Goal: Navigation & Orientation: Find specific page/section

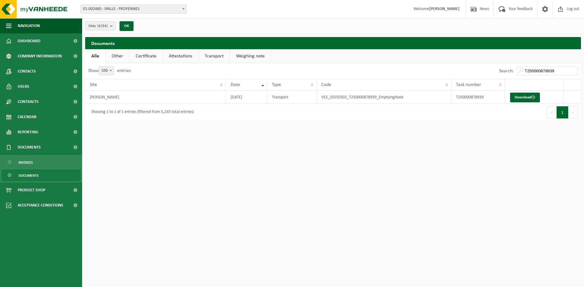
select select "100"
click at [569, 5] on span "Log out" at bounding box center [573, 9] width 16 height 18
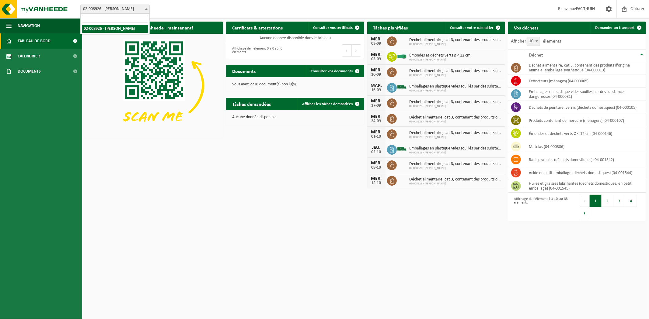
click at [148, 10] on span at bounding box center [146, 9] width 6 height 8
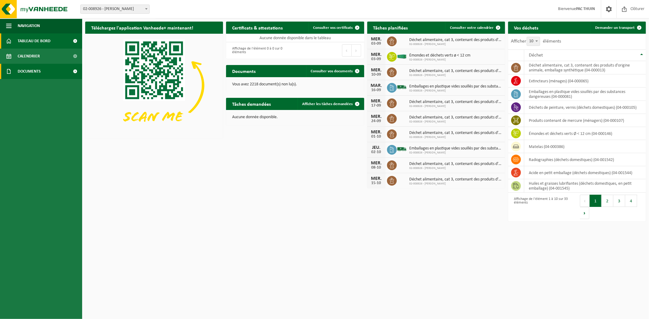
click at [41, 73] on link "Documents" at bounding box center [41, 71] width 82 height 15
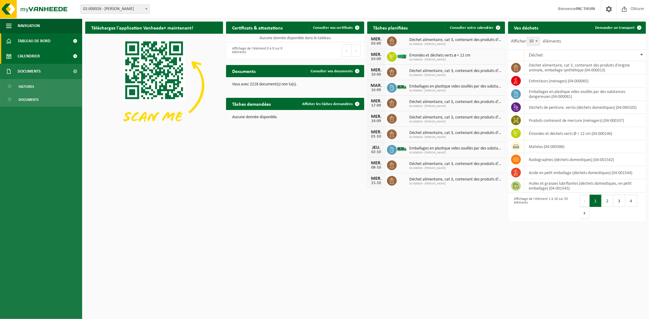
click at [40, 59] on link "Calendrier" at bounding box center [41, 56] width 82 height 15
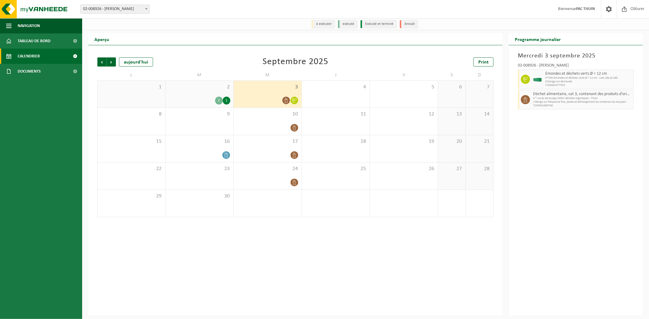
click at [219, 103] on div "2" at bounding box center [219, 101] width 8 height 8
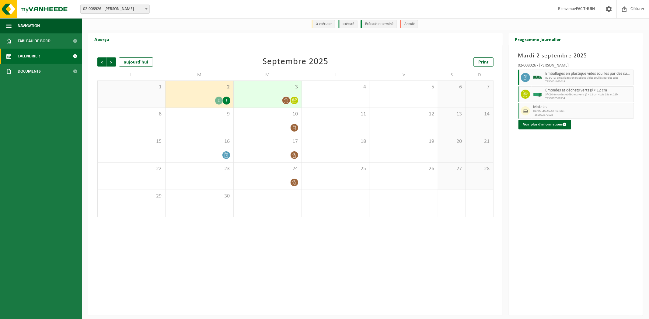
click at [286, 102] on icon at bounding box center [285, 100] width 5 height 5
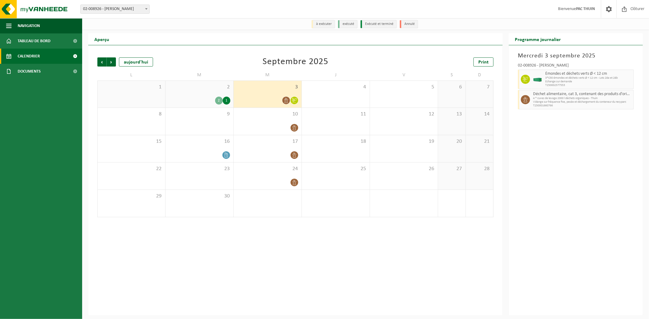
click at [212, 101] on div "2 1" at bounding box center [199, 101] width 62 height 8
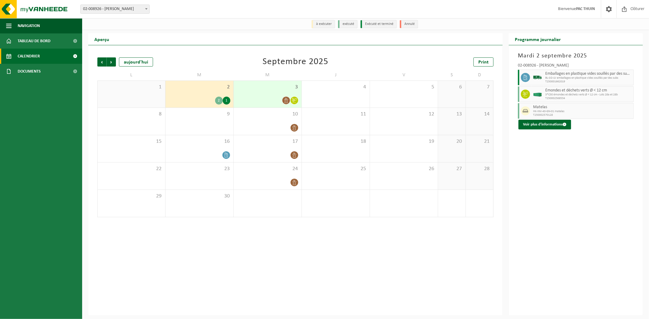
click at [218, 101] on div "2" at bounding box center [219, 101] width 8 height 8
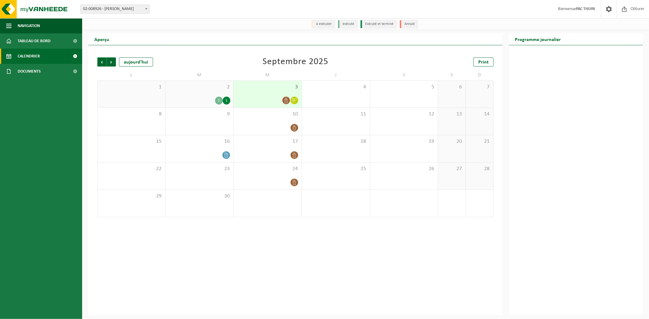
click at [216, 101] on div "2" at bounding box center [219, 101] width 8 height 8
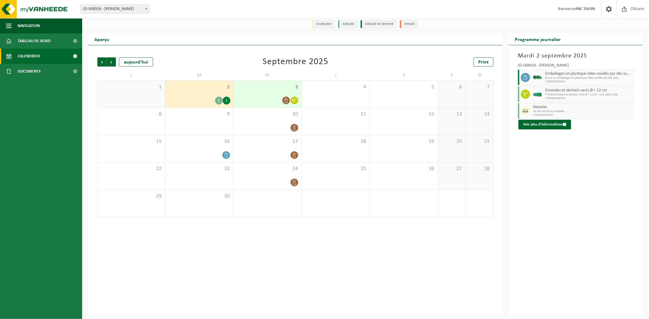
click at [226, 102] on div "1" at bounding box center [227, 101] width 8 height 8
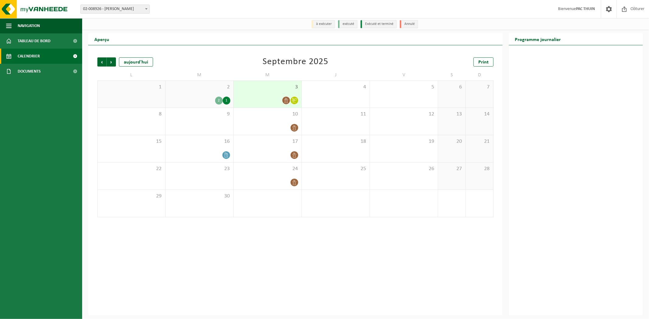
click at [220, 103] on div "2" at bounding box center [219, 101] width 8 height 8
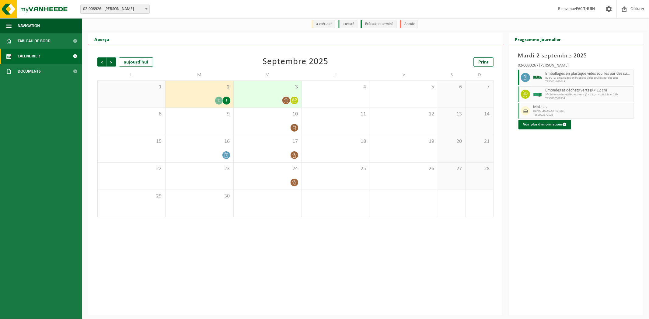
click at [283, 97] on div at bounding box center [286, 100] width 8 height 8
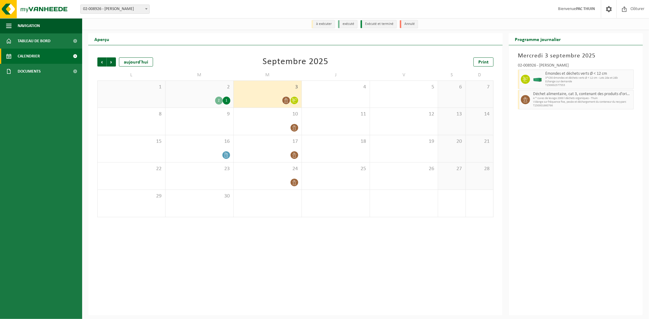
click at [545, 82] on span "Echange sur demande" at bounding box center [588, 82] width 87 height 4
click at [543, 94] on span "Déchet alimentaire, cat 3, contenant des produits d'origine animale, emballage …" at bounding box center [582, 94] width 99 height 5
click at [522, 75] on div at bounding box center [525, 79] width 14 height 19
click at [521, 105] on div at bounding box center [525, 99] width 14 height 19
click at [211, 97] on div "2 1" at bounding box center [199, 101] width 62 height 8
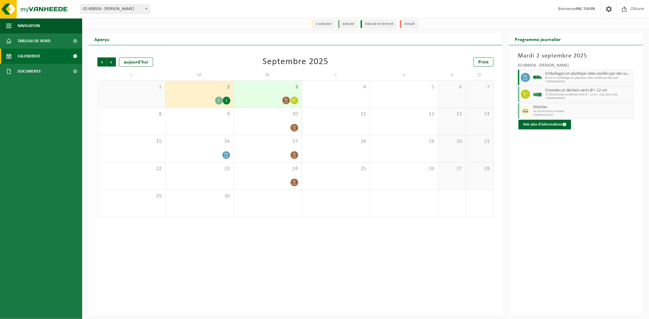
click at [226, 99] on div "1" at bounding box center [227, 101] width 8 height 8
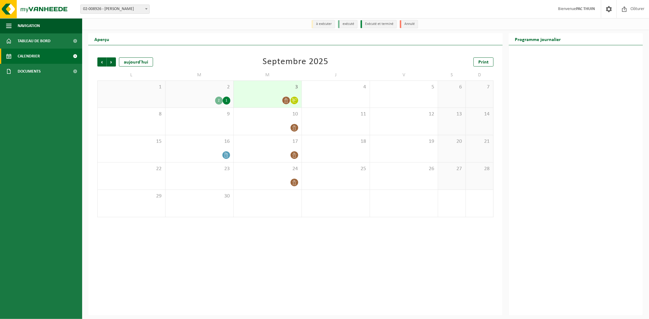
click at [218, 100] on div "2" at bounding box center [219, 101] width 8 height 8
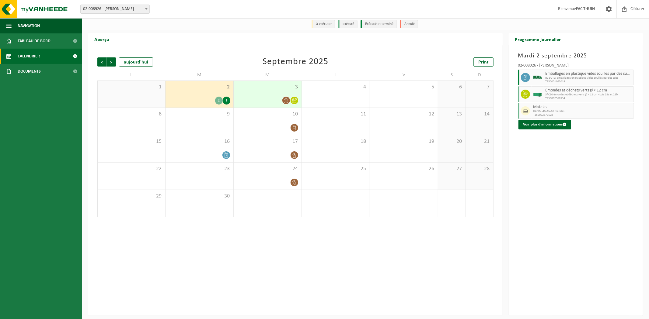
click at [287, 101] on icon at bounding box center [285, 100] width 5 height 5
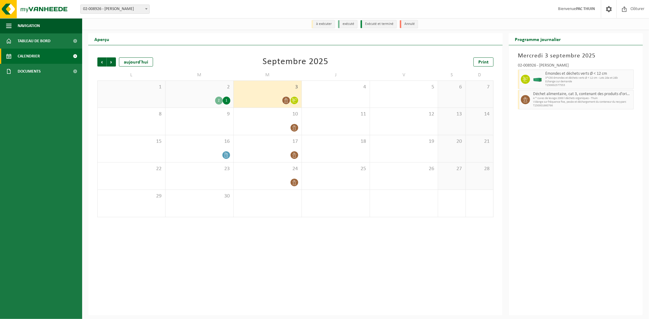
click at [220, 100] on div "2" at bounding box center [219, 101] width 8 height 8
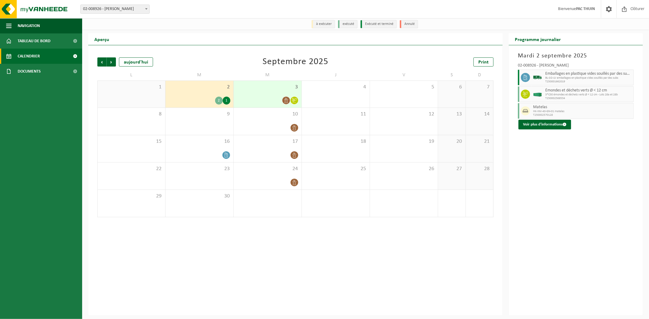
click at [228, 101] on div "1" at bounding box center [227, 101] width 8 height 8
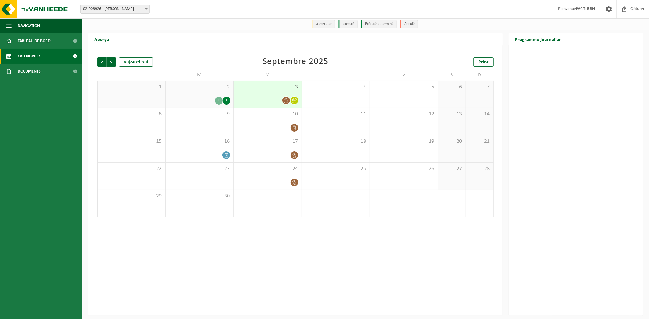
click at [221, 101] on div "2" at bounding box center [219, 101] width 8 height 8
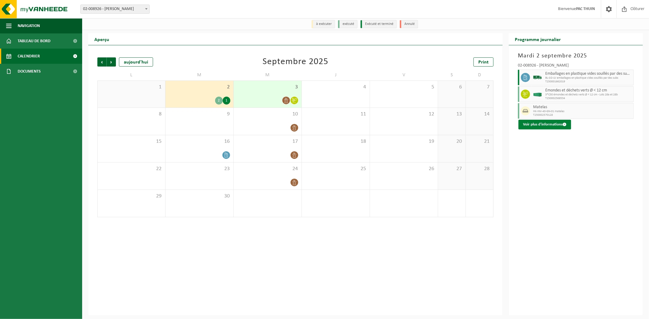
click at [539, 129] on button "Voir plus d'informations" at bounding box center [544, 125] width 53 height 10
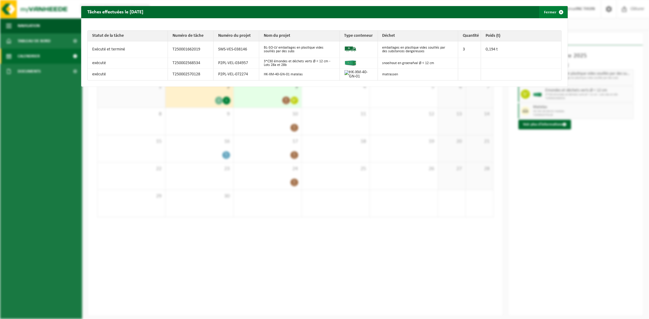
click at [549, 11] on button "Fermer" at bounding box center [553, 12] width 28 height 12
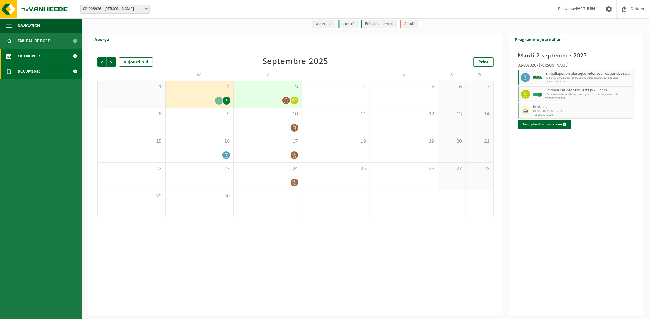
click at [25, 75] on span "Documents" at bounding box center [29, 71] width 23 height 15
click at [37, 101] on span "Documents" at bounding box center [29, 100] width 20 height 12
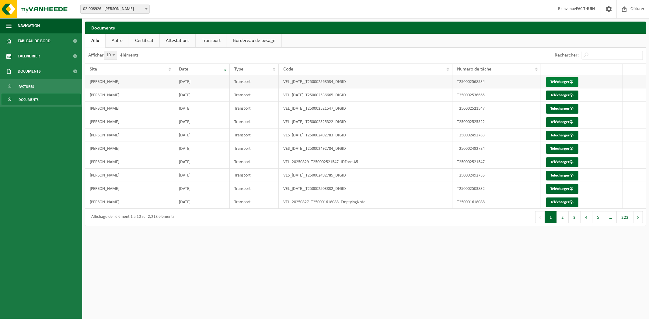
click at [557, 81] on link "Télécharger" at bounding box center [562, 82] width 32 height 10
drag, startPoint x: 510, startPoint y: 50, endPoint x: 486, endPoint y: 8, distance: 48.2
click at [486, 8] on div "Site: 02-008926 - IPALLE THUIN - THUIN 02-008926 - IPALLE THUIN - THUIN Bienven…" at bounding box center [324, 9] width 649 height 19
click at [561, 199] on link "Télécharger" at bounding box center [562, 203] width 32 height 10
click at [29, 55] on span "Calendrier" at bounding box center [29, 56] width 22 height 15
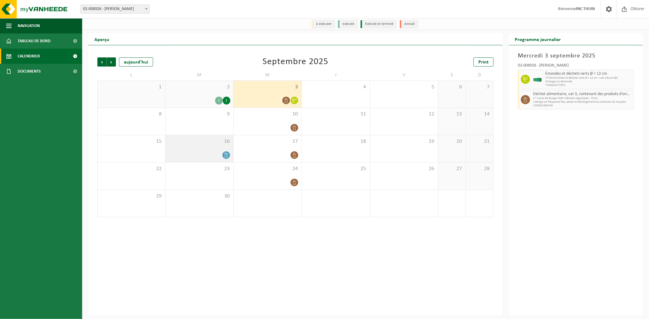
click at [226, 156] on icon at bounding box center [226, 155] width 5 height 5
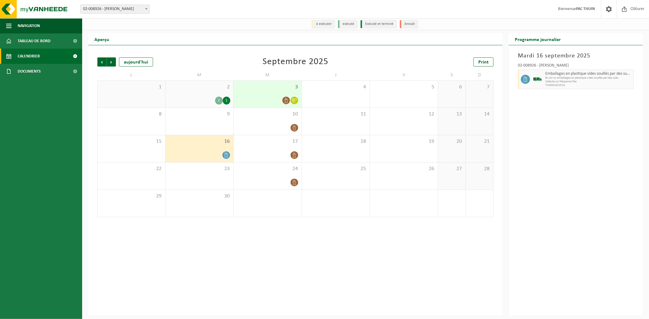
click at [224, 100] on div "1" at bounding box center [227, 101] width 8 height 8
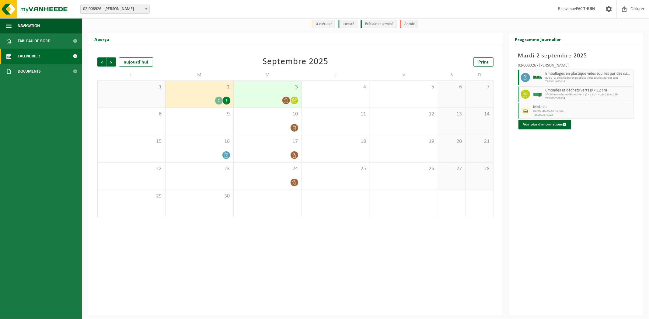
click at [220, 101] on div "2" at bounding box center [219, 101] width 8 height 8
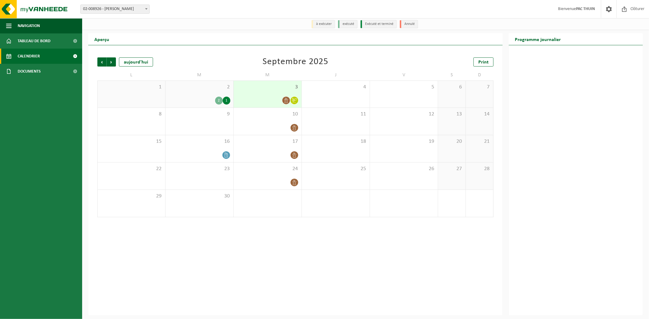
click at [286, 101] on icon at bounding box center [285, 100] width 5 height 5
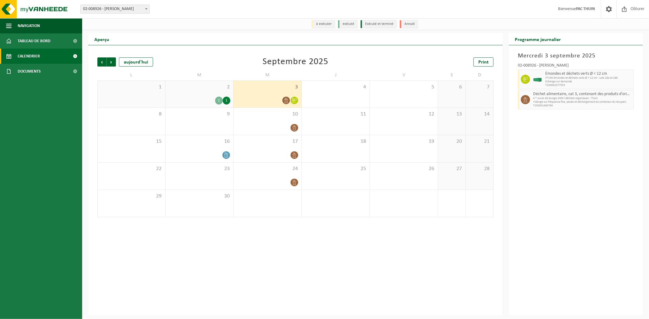
click at [296, 102] on icon at bounding box center [294, 100] width 5 height 5
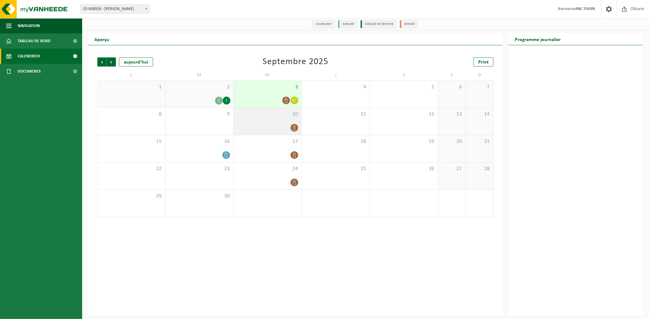
click at [295, 127] on icon at bounding box center [294, 127] width 5 height 5
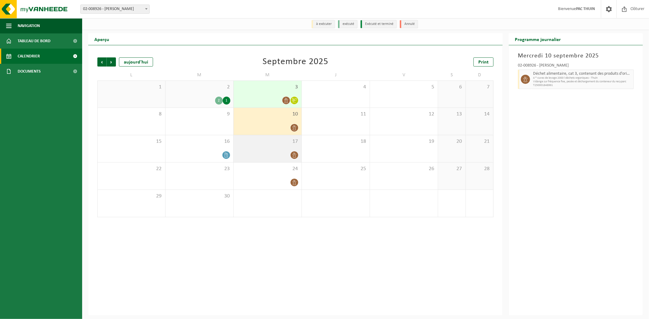
click at [293, 154] on icon at bounding box center [294, 155] width 5 height 5
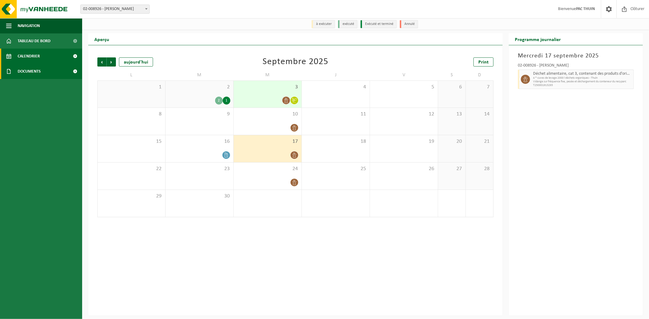
click at [50, 68] on link "Documents" at bounding box center [41, 71] width 82 height 15
click at [36, 99] on span "Documents" at bounding box center [29, 100] width 20 height 12
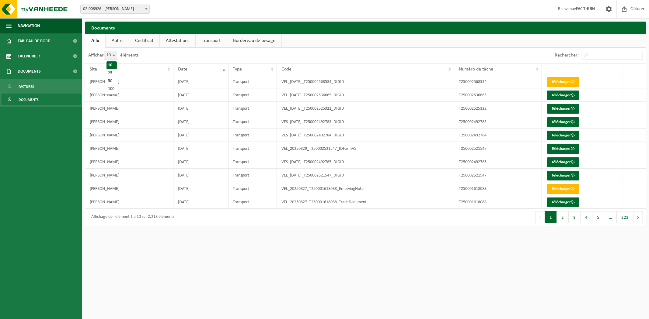
click at [113, 54] on span at bounding box center [114, 55] width 6 height 8
click at [113, 51] on select "10 25 50 100" at bounding box center [114, 51] width 18 height 0
click at [188, 53] on div "Afficher 10 25 50 100 10 éléments" at bounding box center [225, 56] width 280 height 16
click at [597, 59] on input "Rechercher:" at bounding box center [611, 55] width 61 height 9
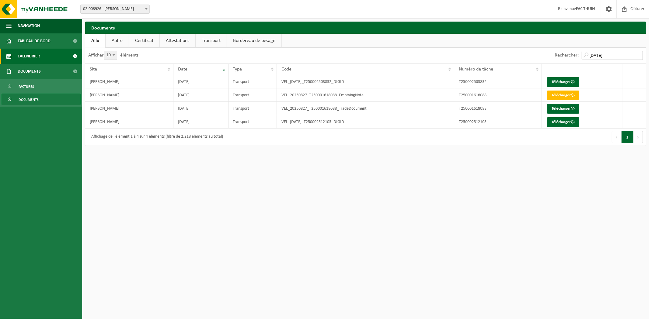
type input "2025-08-27"
click at [29, 62] on span "Calendrier" at bounding box center [29, 56] width 22 height 15
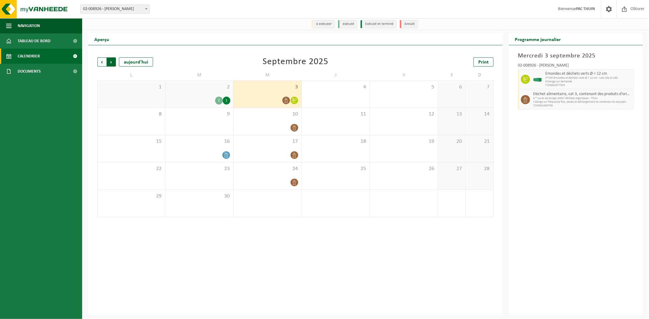
click at [99, 60] on span "Précédent" at bounding box center [101, 61] width 9 height 9
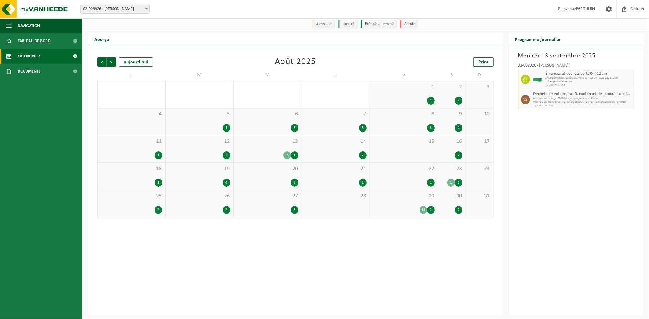
click at [366, 130] on div "3" at bounding box center [363, 128] width 8 height 8
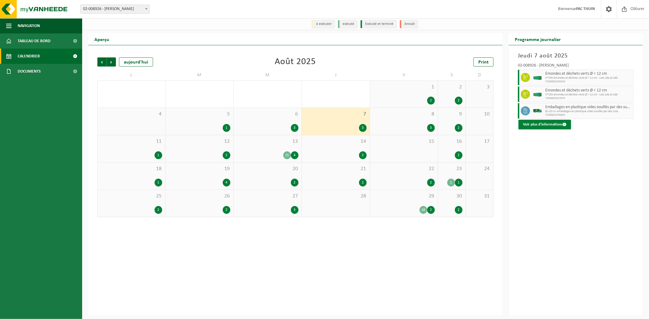
click at [549, 124] on button "Voir plus d'informations" at bounding box center [544, 125] width 53 height 10
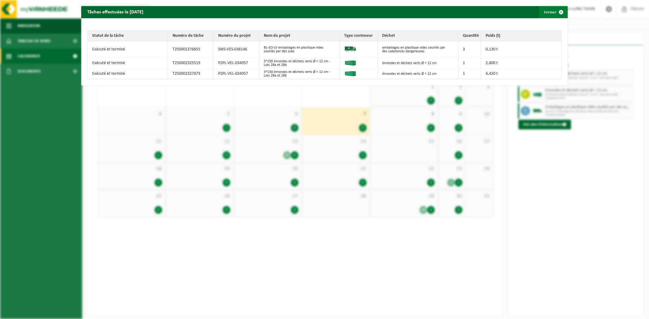
click at [555, 10] on span "button" at bounding box center [561, 12] width 12 height 12
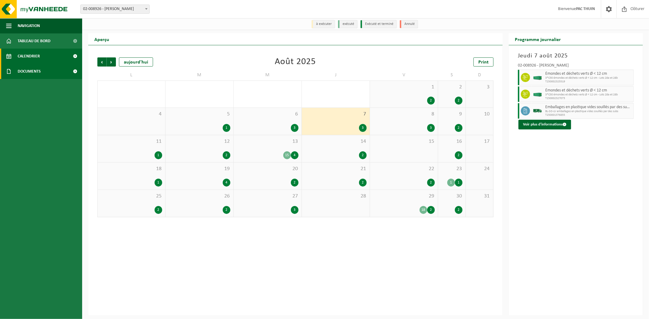
click at [19, 69] on span "Documents" at bounding box center [29, 71] width 23 height 15
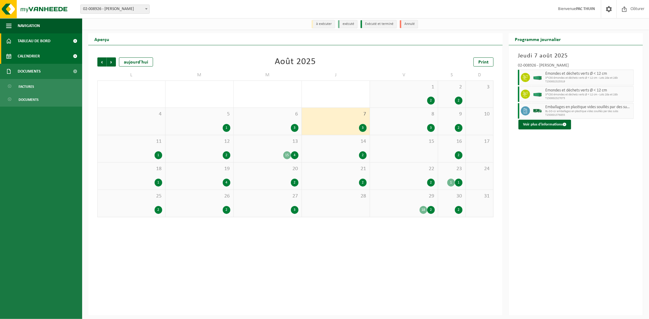
click at [20, 43] on span "Tableau de bord" at bounding box center [34, 40] width 33 height 15
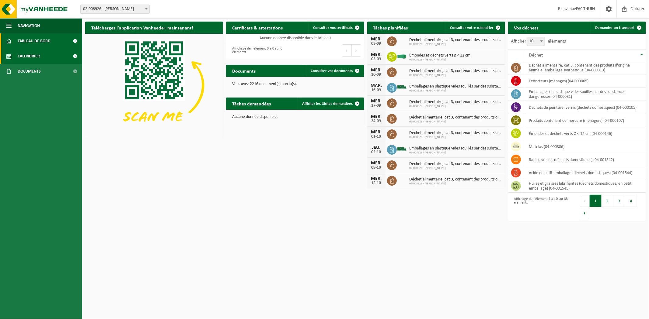
click at [50, 54] on link "Calendrier" at bounding box center [41, 56] width 82 height 15
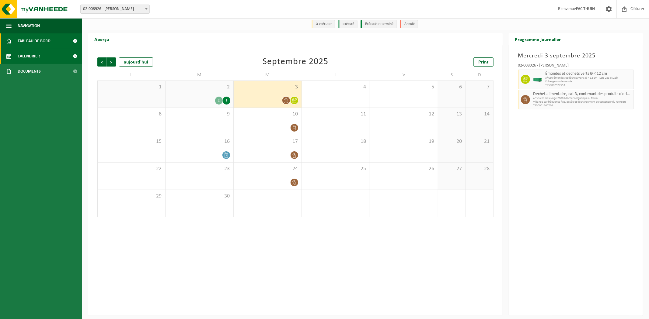
click at [29, 40] on span "Tableau de bord" at bounding box center [34, 40] width 33 height 15
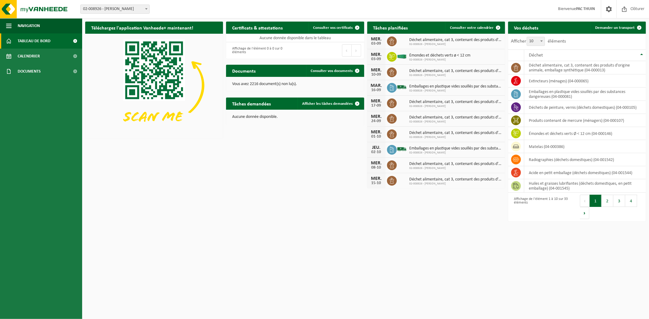
click at [533, 27] on h2 "Vos déchets" at bounding box center [526, 28] width 36 height 12
click at [539, 123] on td "produits contenant de mercure (ménagers) (04-000107)" at bounding box center [585, 120] width 122 height 13
click at [631, 27] on span "Demander un transport" at bounding box center [615, 28] width 40 height 4
click at [339, 31] on link "Consulter vos certificats" at bounding box center [335, 28] width 55 height 12
click at [608, 8] on span at bounding box center [608, 9] width 9 height 18
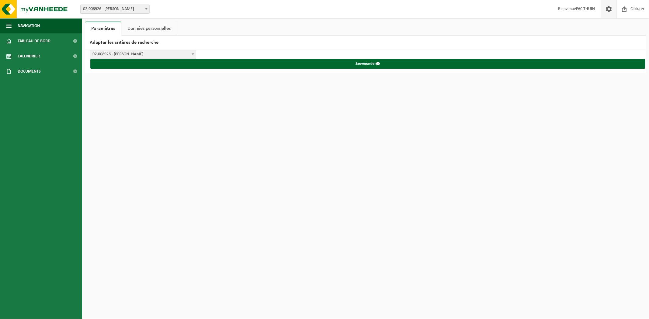
click at [149, 29] on link "Données personnelles" at bounding box center [148, 29] width 55 height 14
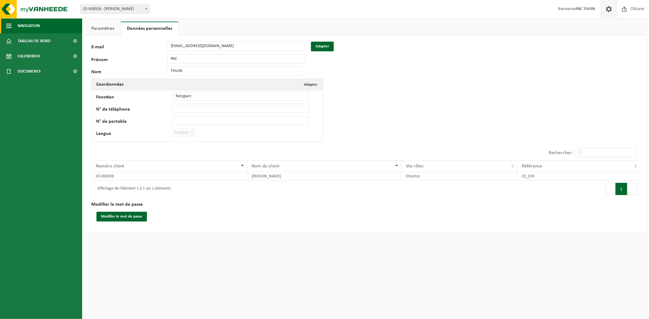
click at [32, 26] on span "Navigation" at bounding box center [29, 25] width 22 height 15
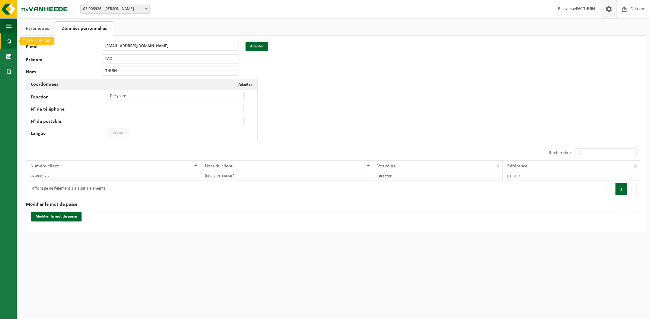
click at [12, 38] on link "Tableau de bord" at bounding box center [8, 40] width 17 height 15
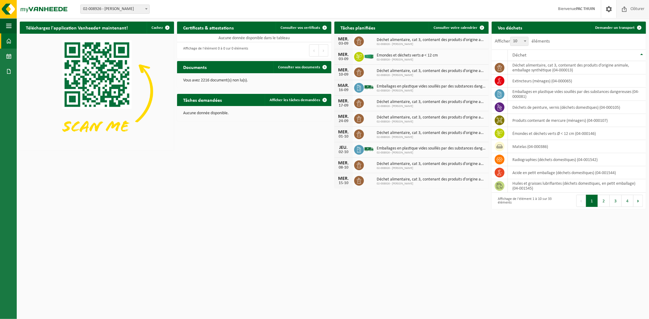
click at [629, 10] on span "Clôturer" at bounding box center [637, 9] width 17 height 18
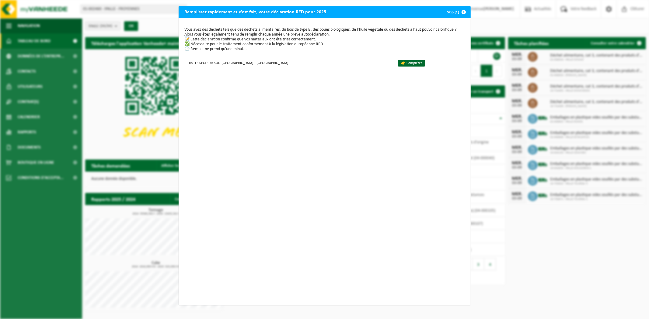
click at [463, 12] on span "button" at bounding box center [464, 12] width 12 height 12
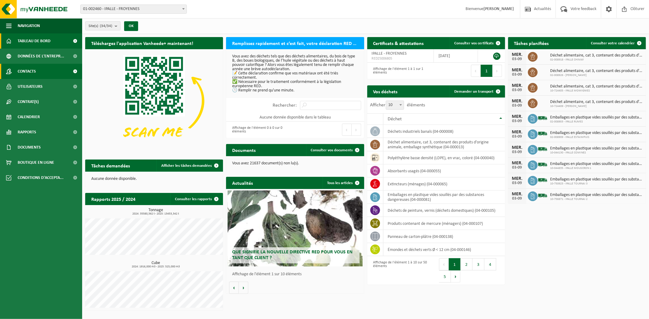
click at [34, 74] on span "Contacts" at bounding box center [27, 71] width 18 height 15
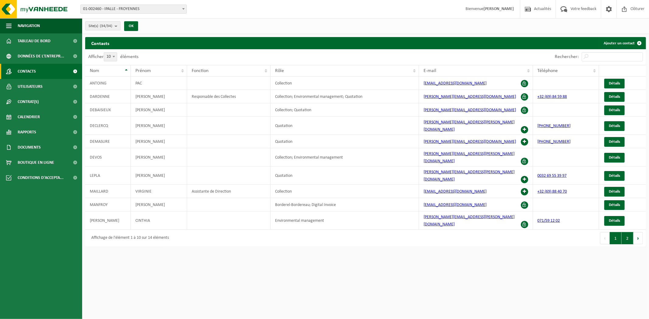
click at [629, 232] on button "2" at bounding box center [627, 238] width 12 height 12
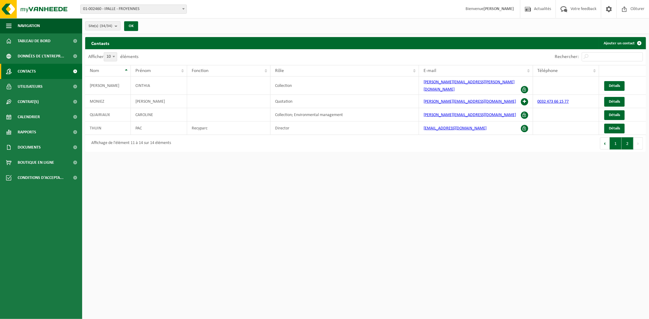
click at [612, 138] on button "1" at bounding box center [615, 143] width 12 height 12
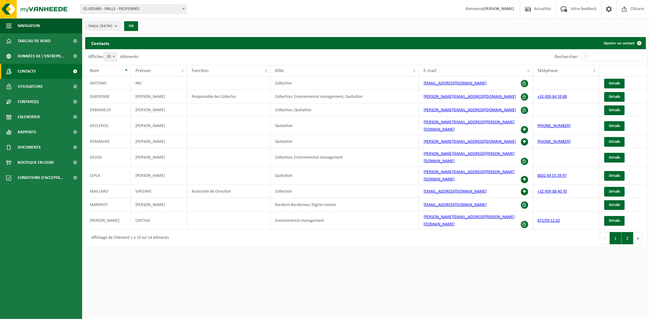
click at [625, 232] on button "2" at bounding box center [627, 238] width 12 height 12
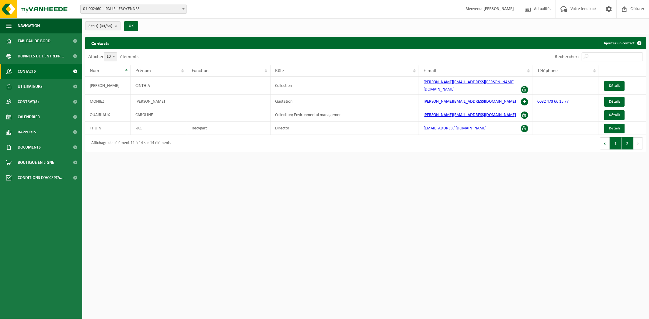
click at [612, 137] on button "1" at bounding box center [615, 143] width 12 height 12
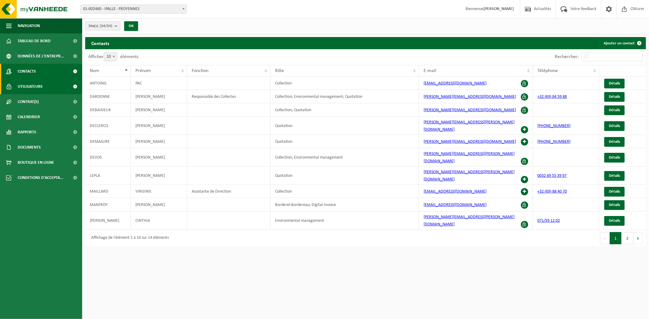
click at [19, 90] on span "Utilisateurs" at bounding box center [30, 86] width 25 height 15
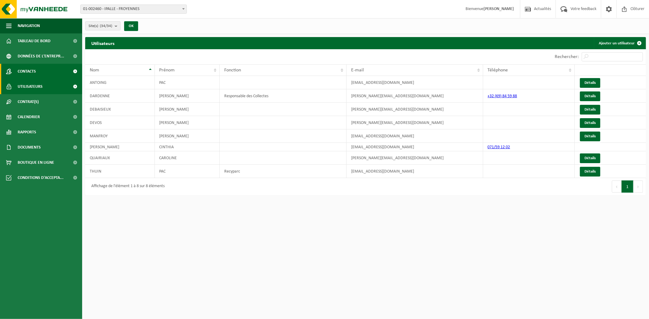
click at [29, 73] on span "Contacts" at bounding box center [27, 71] width 18 height 15
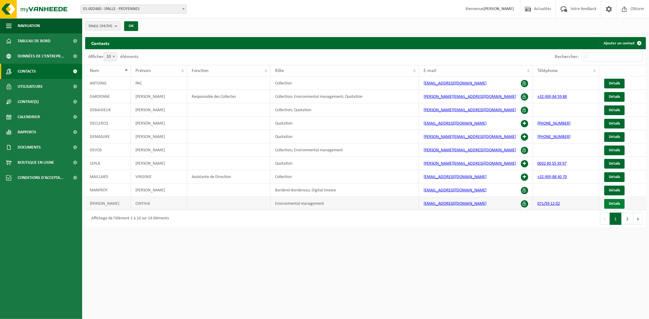
click at [612, 202] on span "Détails" at bounding box center [614, 204] width 11 height 4
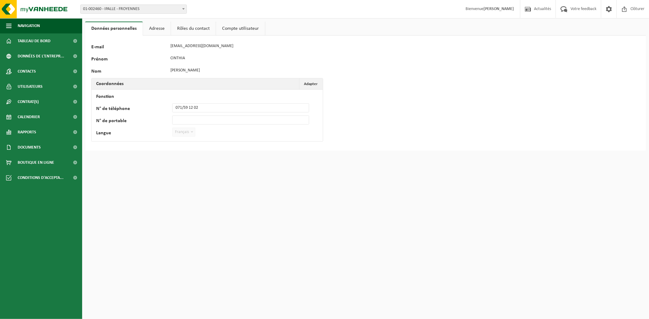
click at [154, 30] on link "Adresse" at bounding box center [157, 29] width 28 height 14
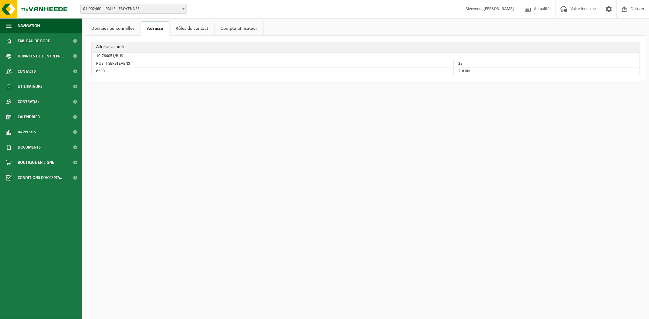
click at [207, 29] on link "Rôles du contact" at bounding box center [191, 29] width 45 height 14
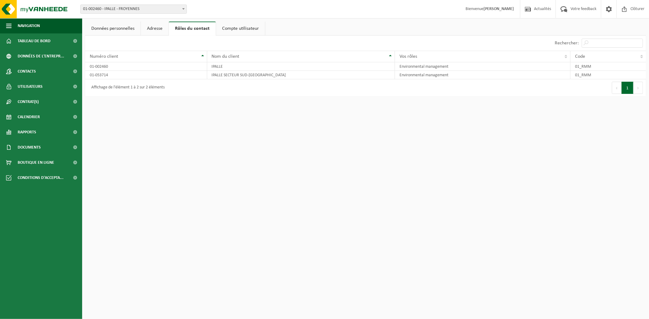
click at [242, 34] on link "Compte utilisateur" at bounding box center [240, 29] width 49 height 14
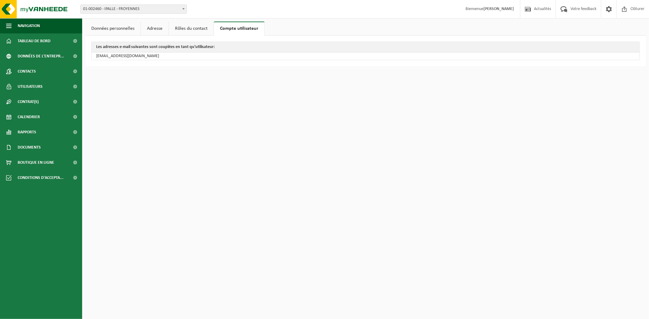
click at [109, 31] on link "Données personnelles" at bounding box center [112, 29] width 55 height 14
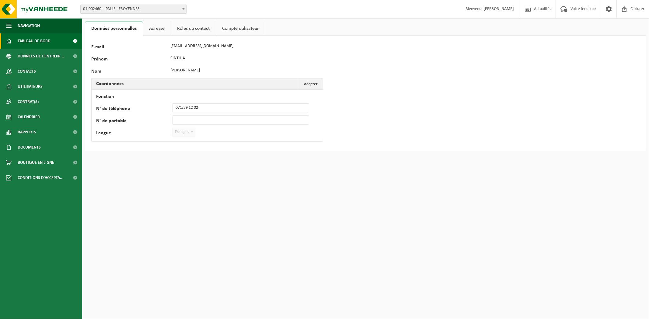
click at [38, 43] on span "Tableau de bord" at bounding box center [34, 40] width 33 height 15
